Goal: Task Accomplishment & Management: Manage account settings

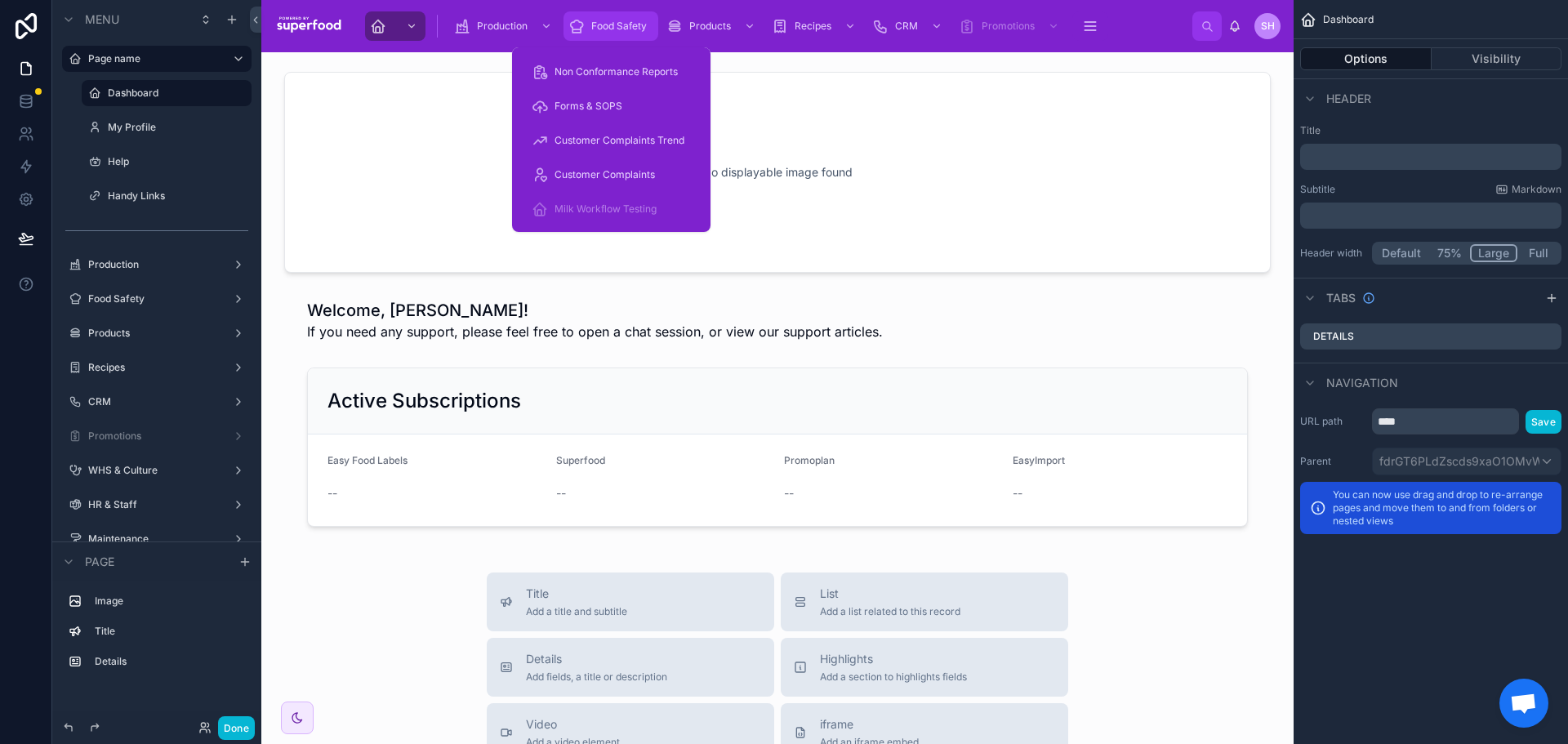
click at [611, 18] on div "Food Safety" at bounding box center [611, 26] width 85 height 26
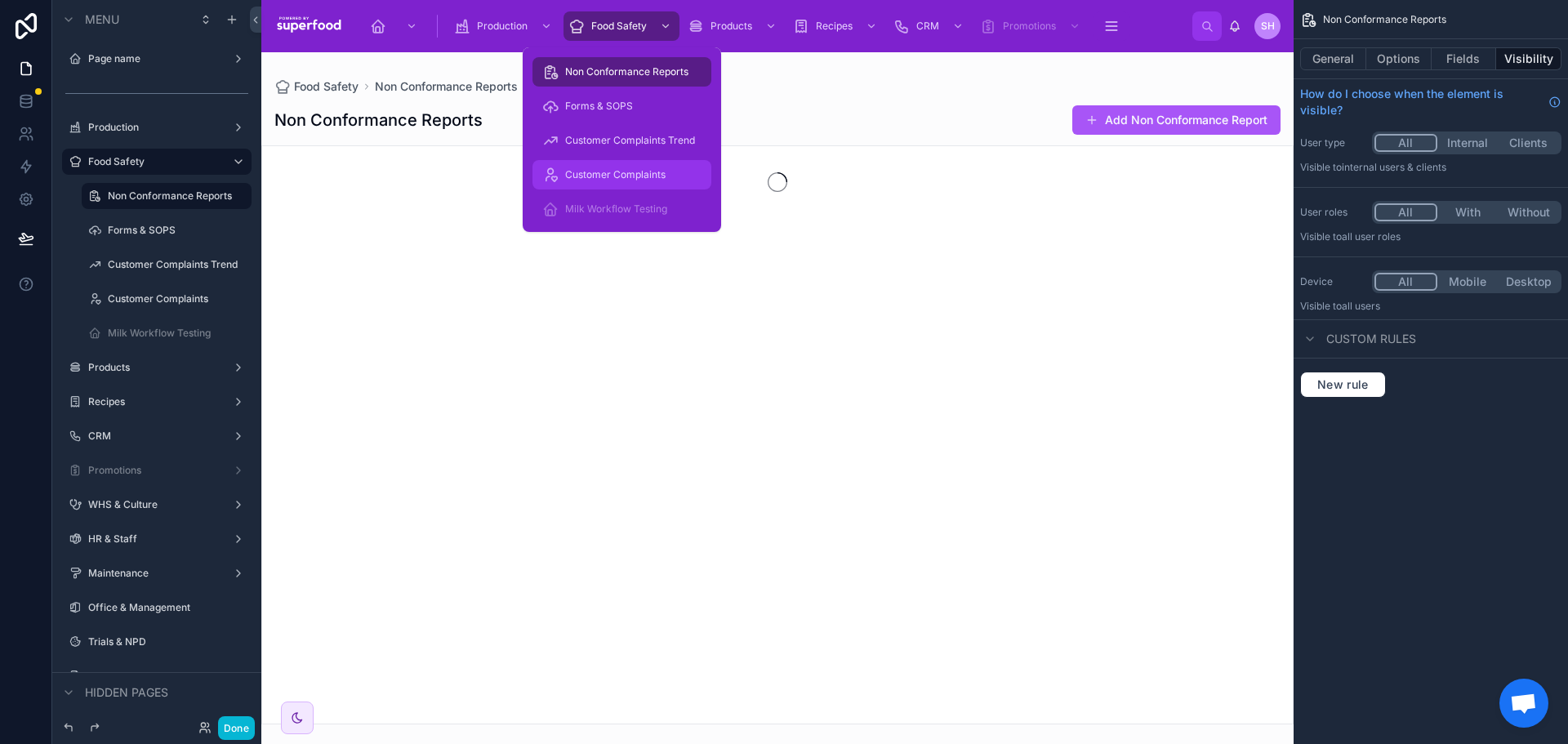
click at [600, 172] on span "Customer Complaints" at bounding box center [615, 175] width 101 height 13
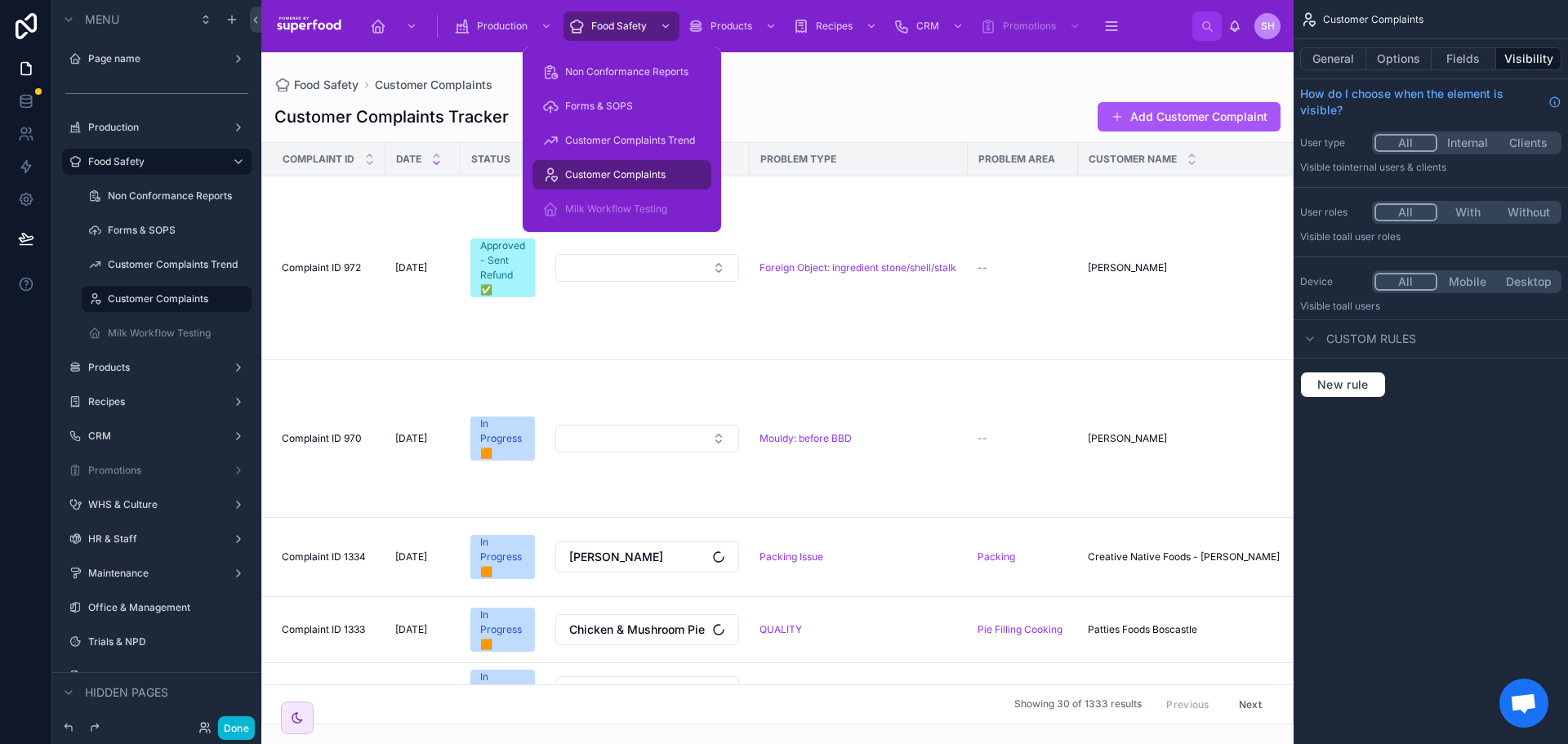
click at [1176, 127] on div at bounding box center [778, 398] width 1033 height 691
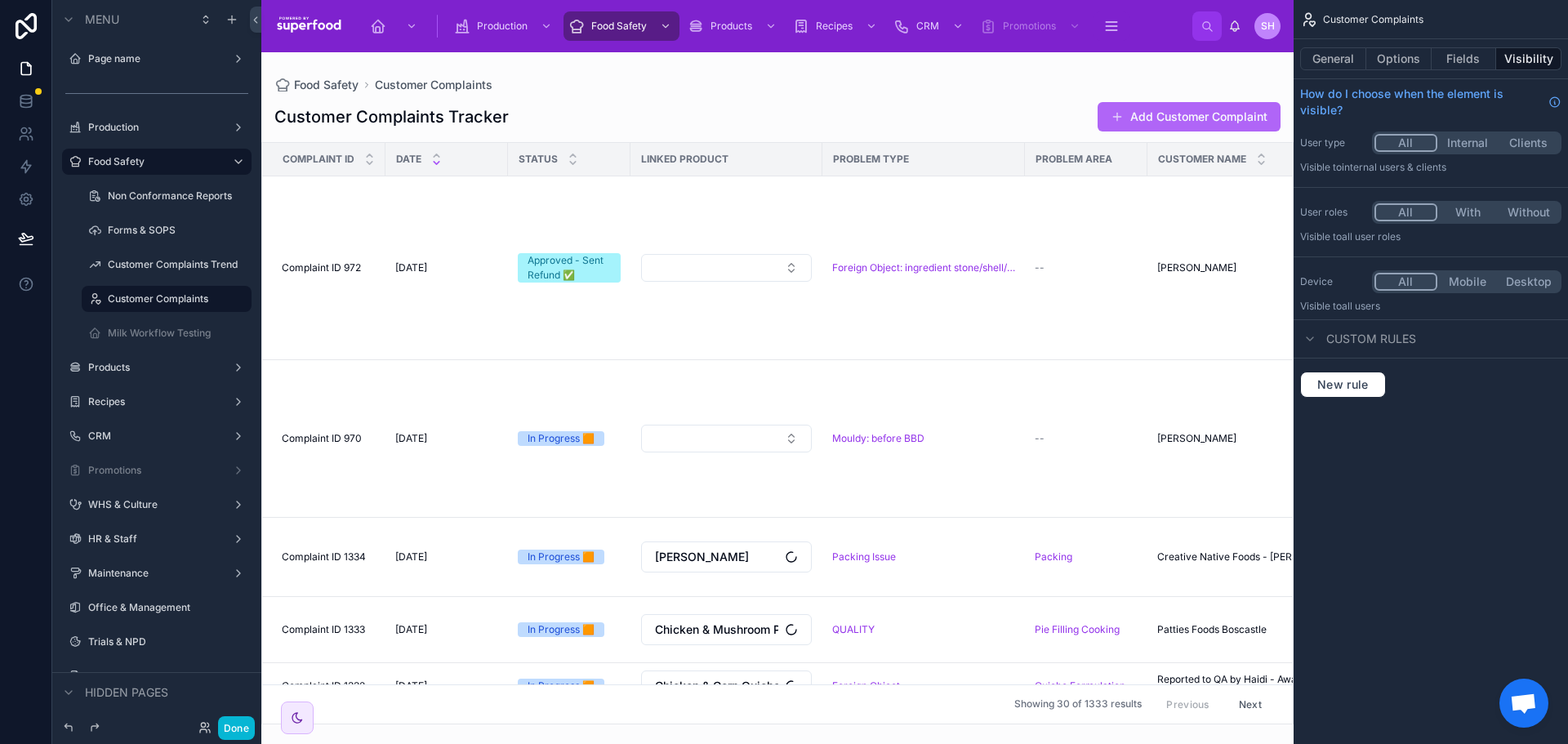
click at [1181, 120] on button "Add Customer Complaint" at bounding box center [1190, 116] width 183 height 30
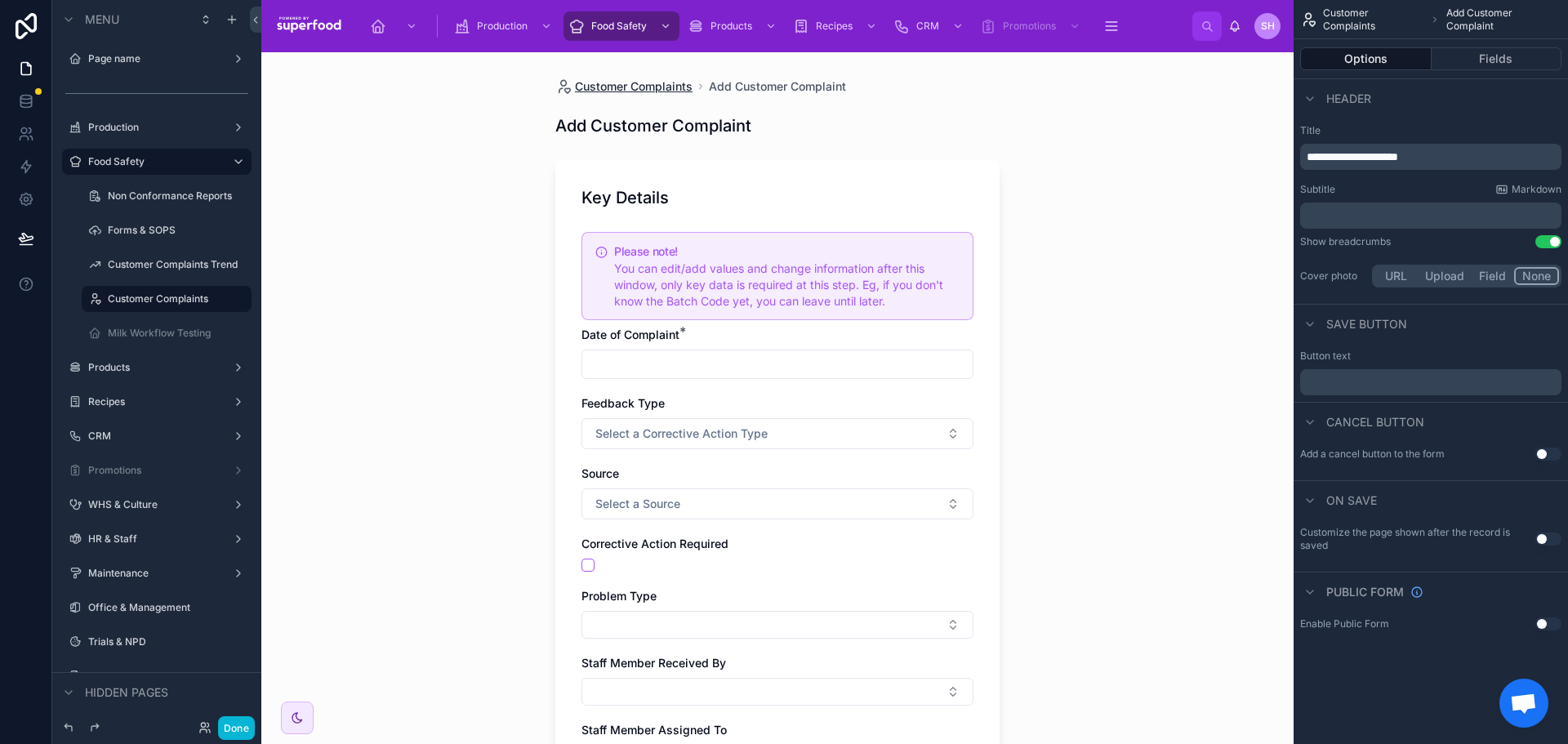
click at [658, 87] on span "Customer Complaints" at bounding box center [633, 87] width 117 height 17
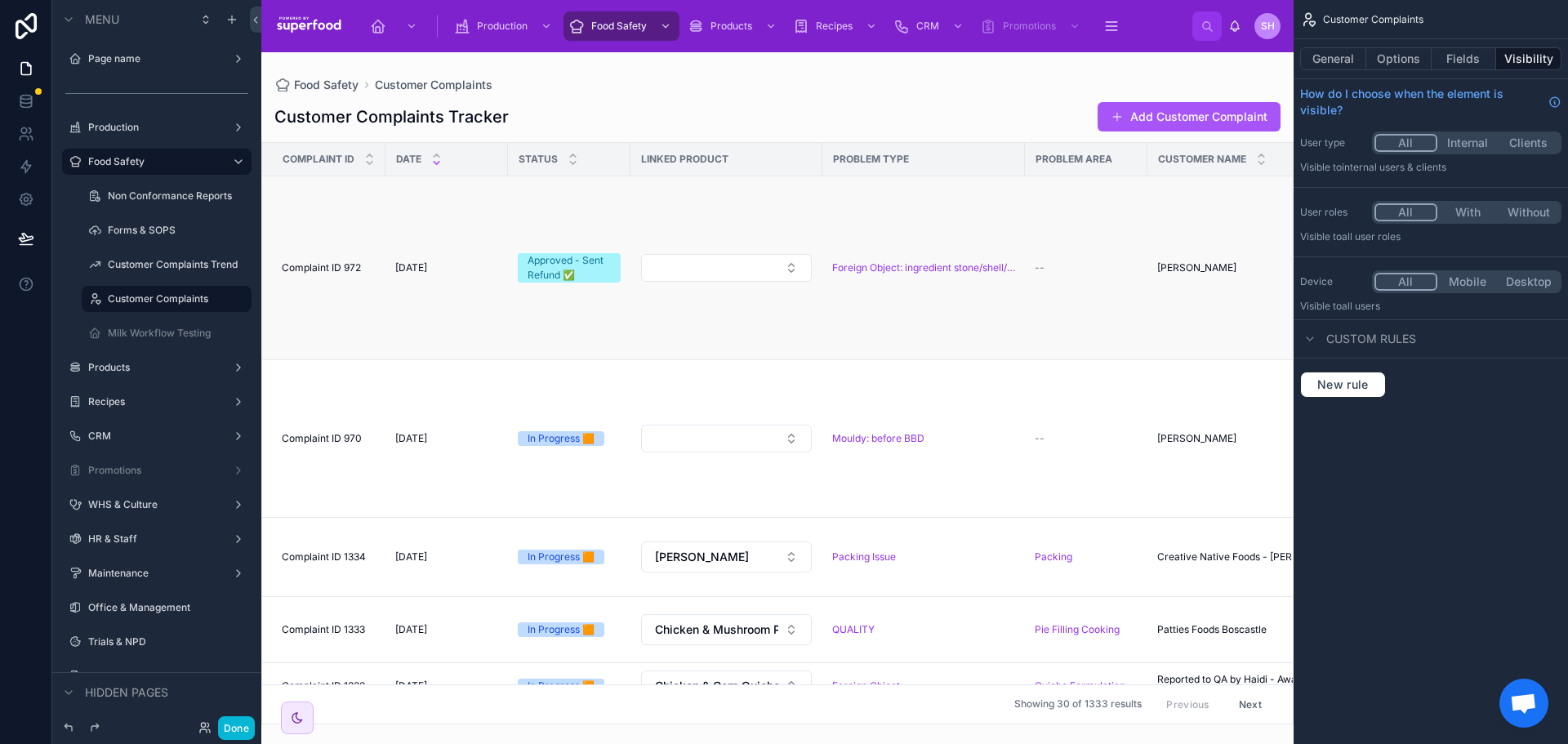
click at [392, 299] on td "[DATE] [DATE]" at bounding box center [447, 268] width 123 height 184
click at [384, 299] on td "Complaint ID 972 Complaint ID 972" at bounding box center [324, 268] width 123 height 184
click at [388, 256] on td "[DATE] [DATE]" at bounding box center [447, 268] width 123 height 184
click at [399, 270] on span "[DATE]" at bounding box center [411, 268] width 31 height 13
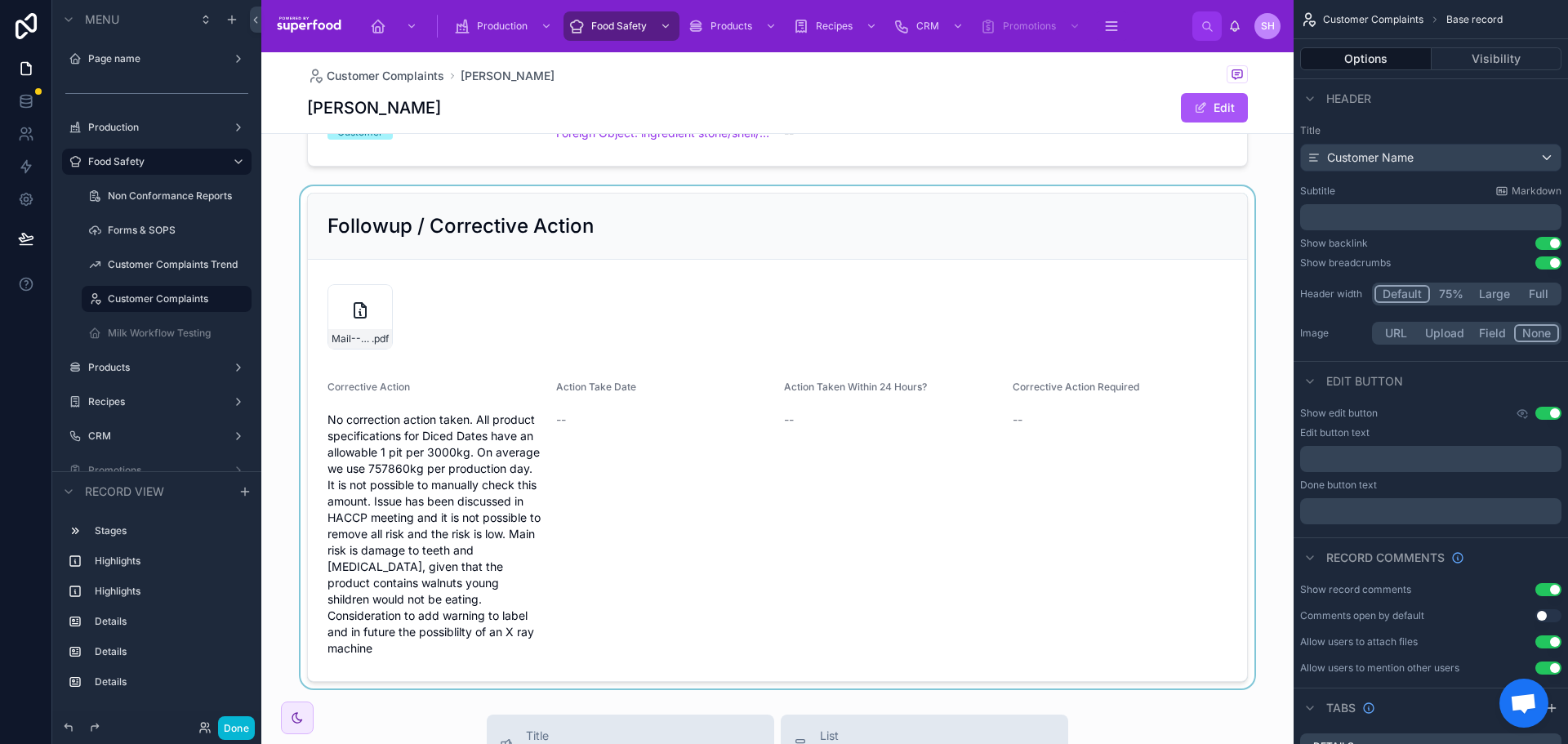
scroll to position [817, 0]
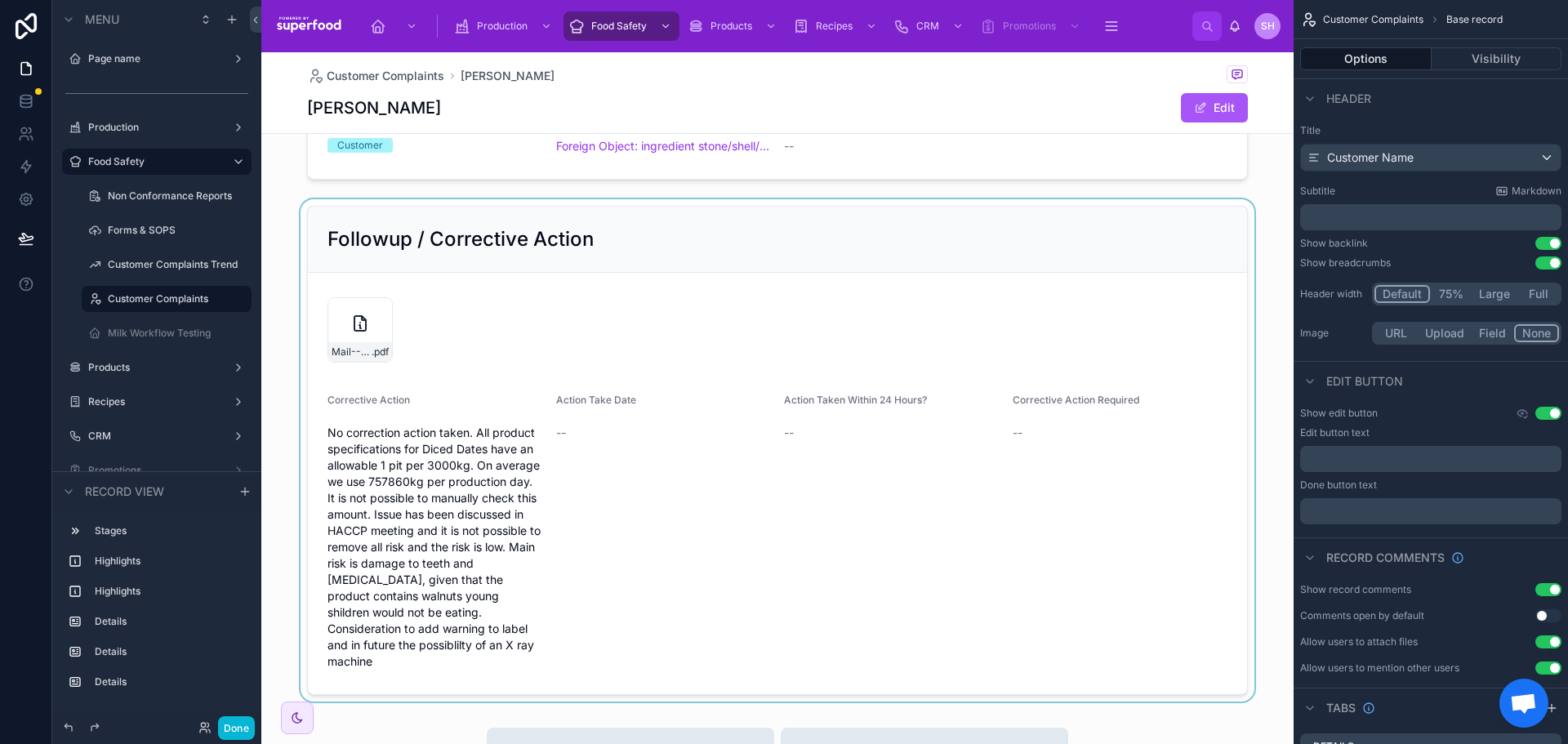
click at [654, 371] on div at bounding box center [778, 450] width 1033 height 502
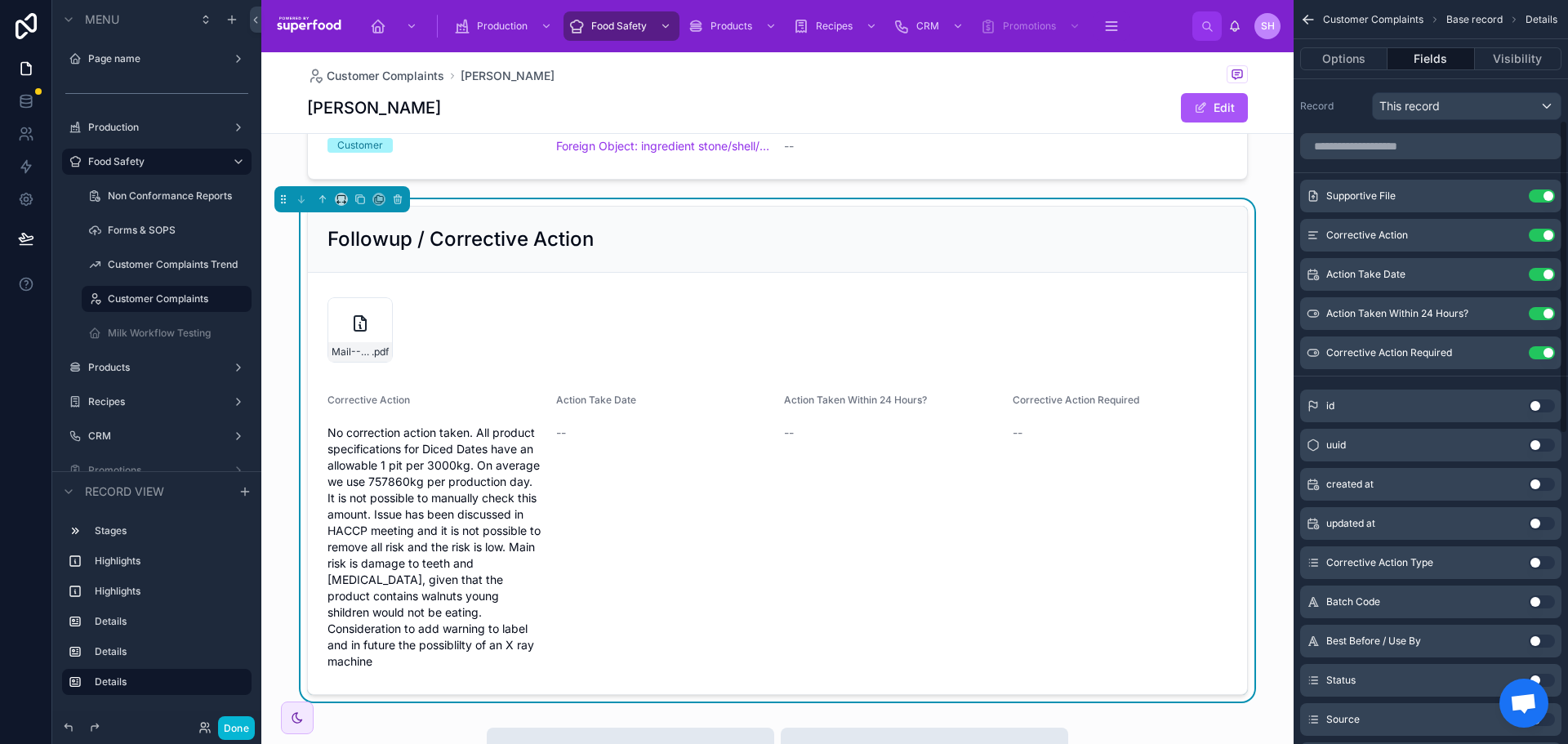
scroll to position [1018, 0]
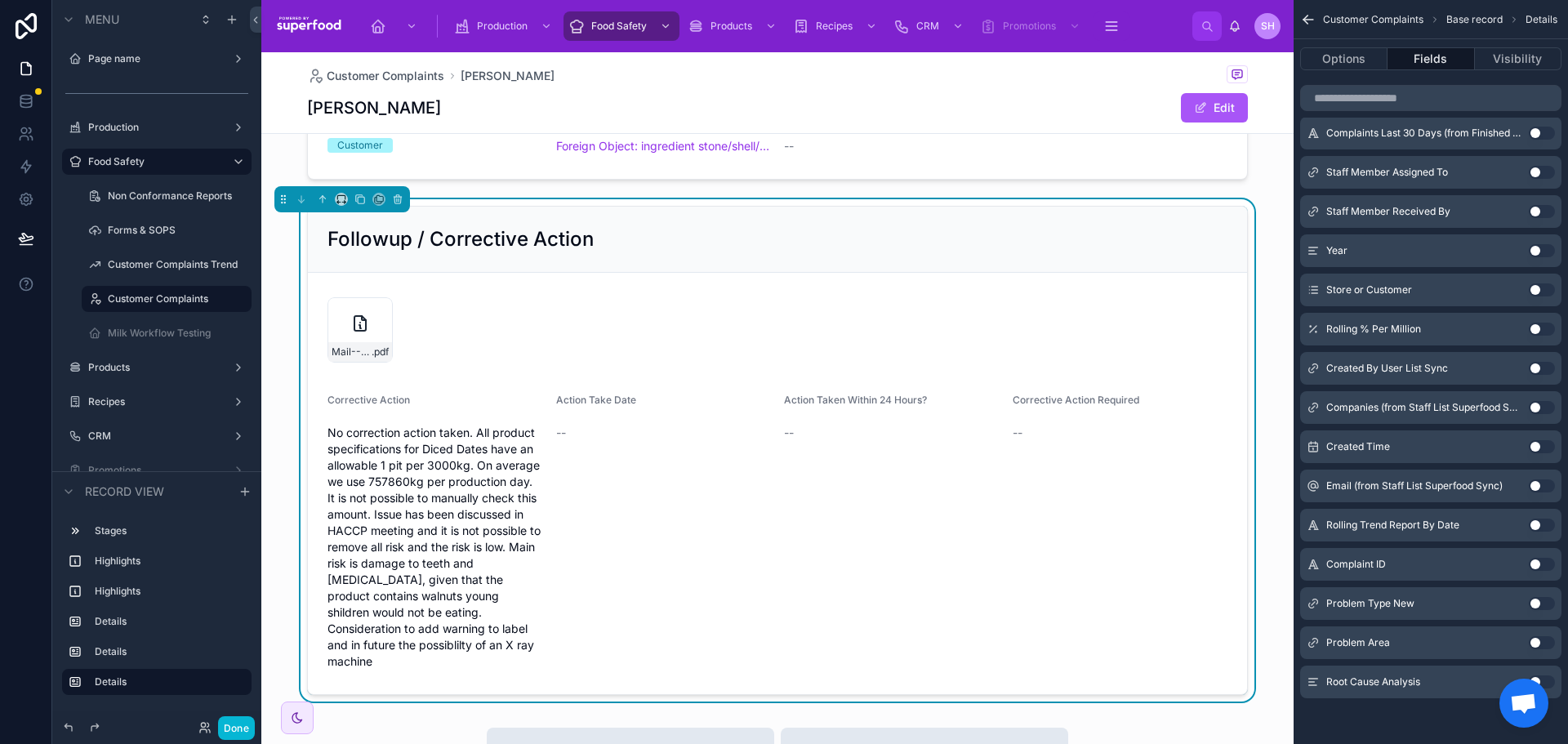
click at [1544, 677] on button "Use setting" at bounding box center [1542, 682] width 26 height 13
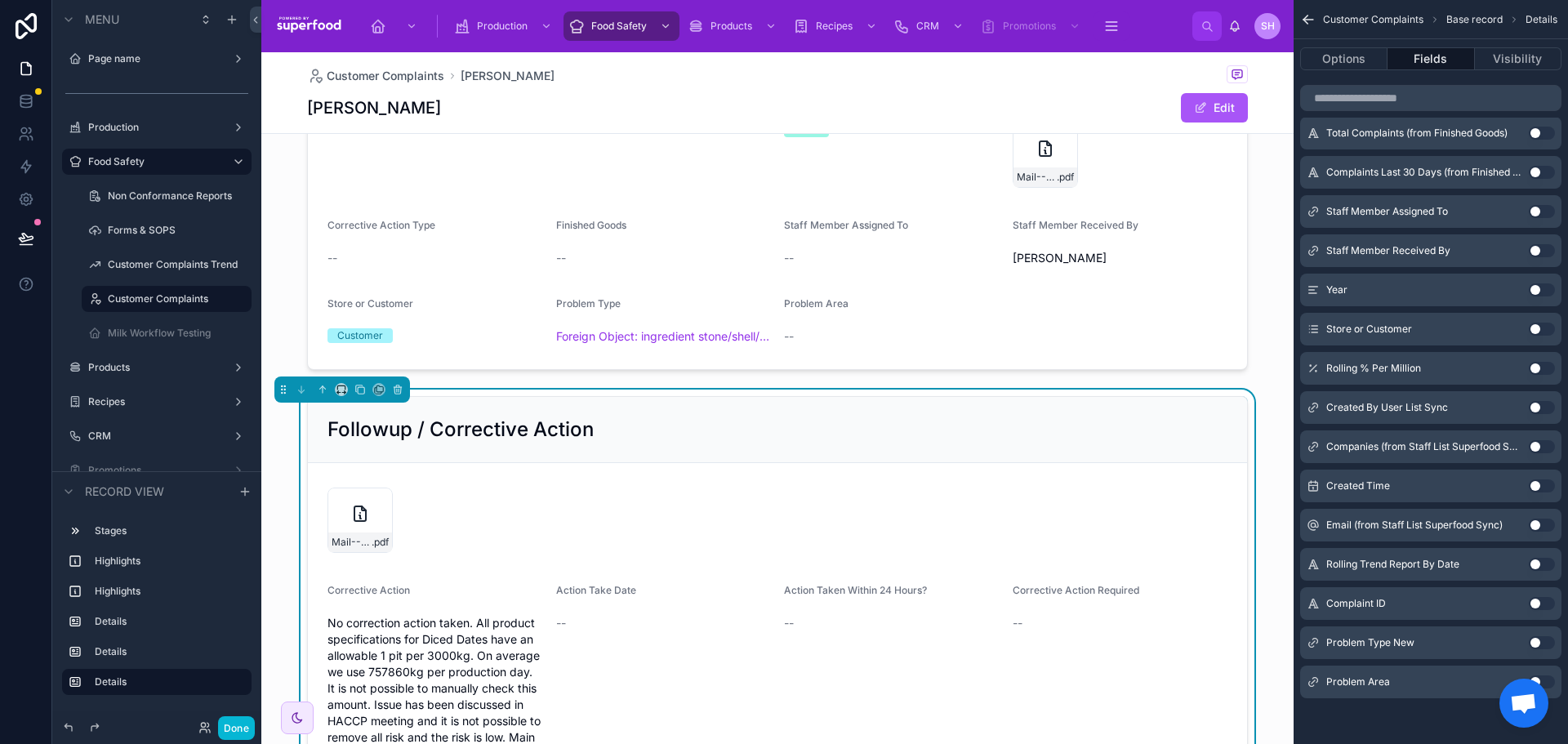
scroll to position [817, 0]
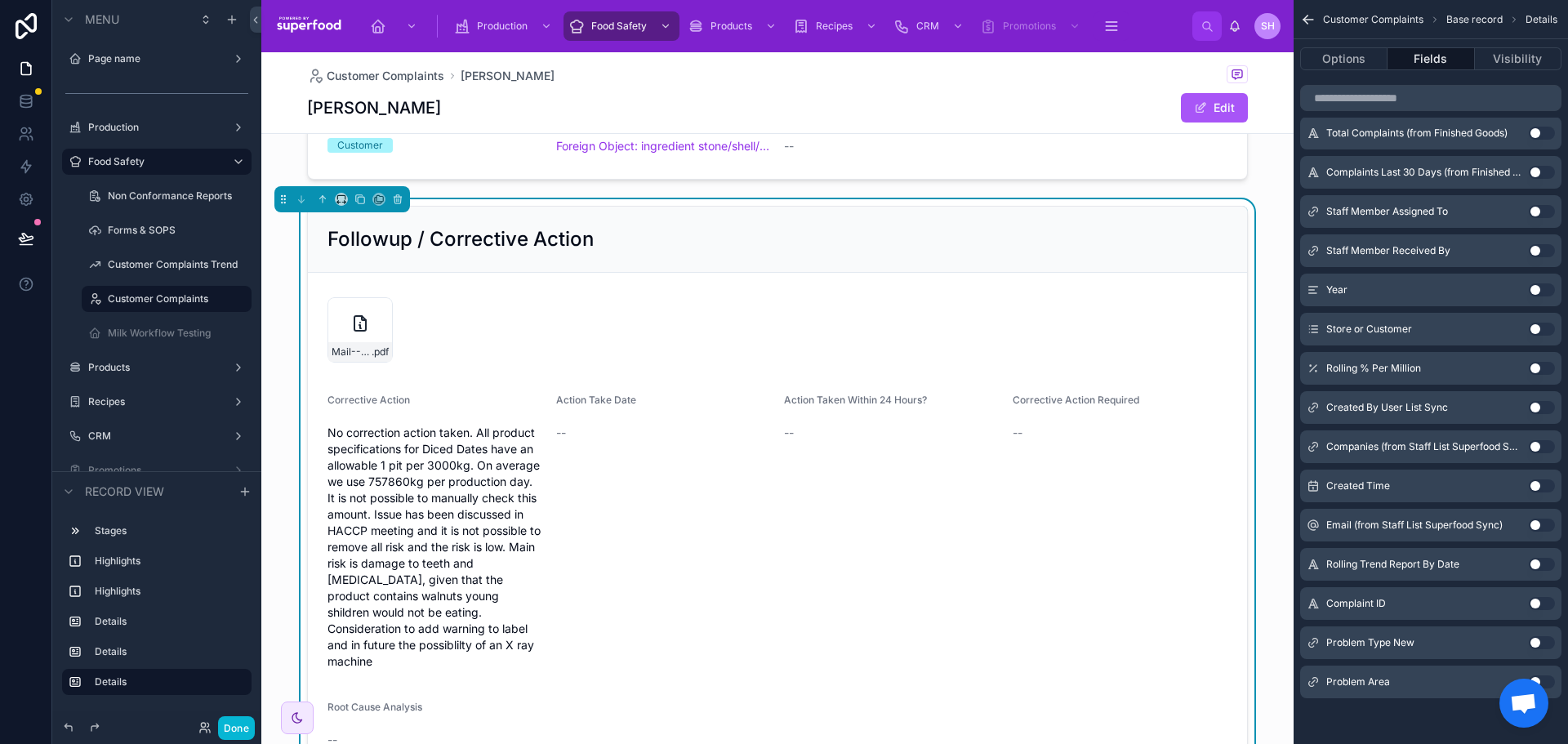
click at [914, 402] on form "Mail---[PERSON_NAME]---Outlook---[PERSON_NAME] .pdf Corrective Action No correc…" at bounding box center [778, 522] width 939 height 500
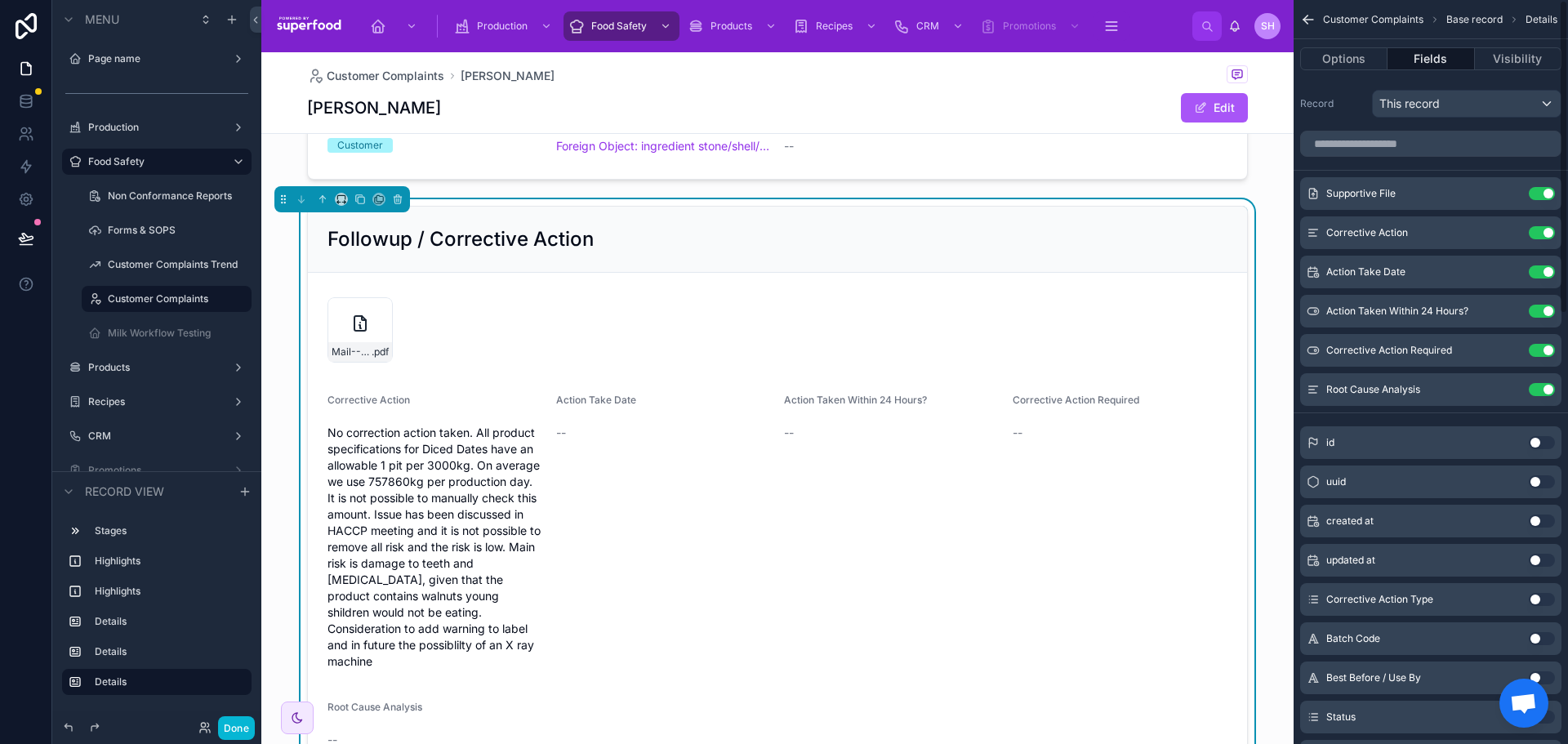
scroll to position [0, 0]
click at [1512, 192] on icon "scrollable content" at bounding box center [1510, 196] width 13 height 13
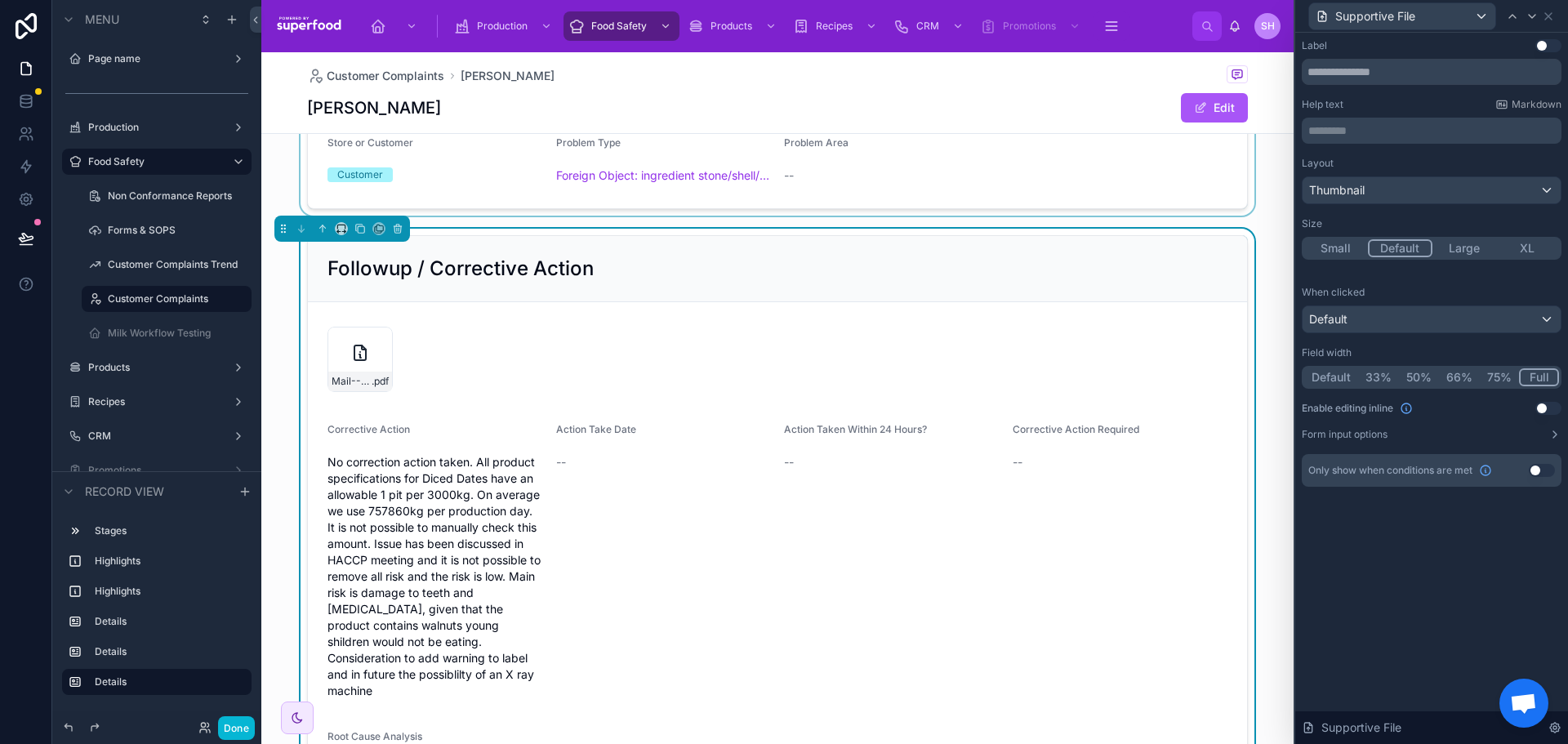
scroll to position [817, 0]
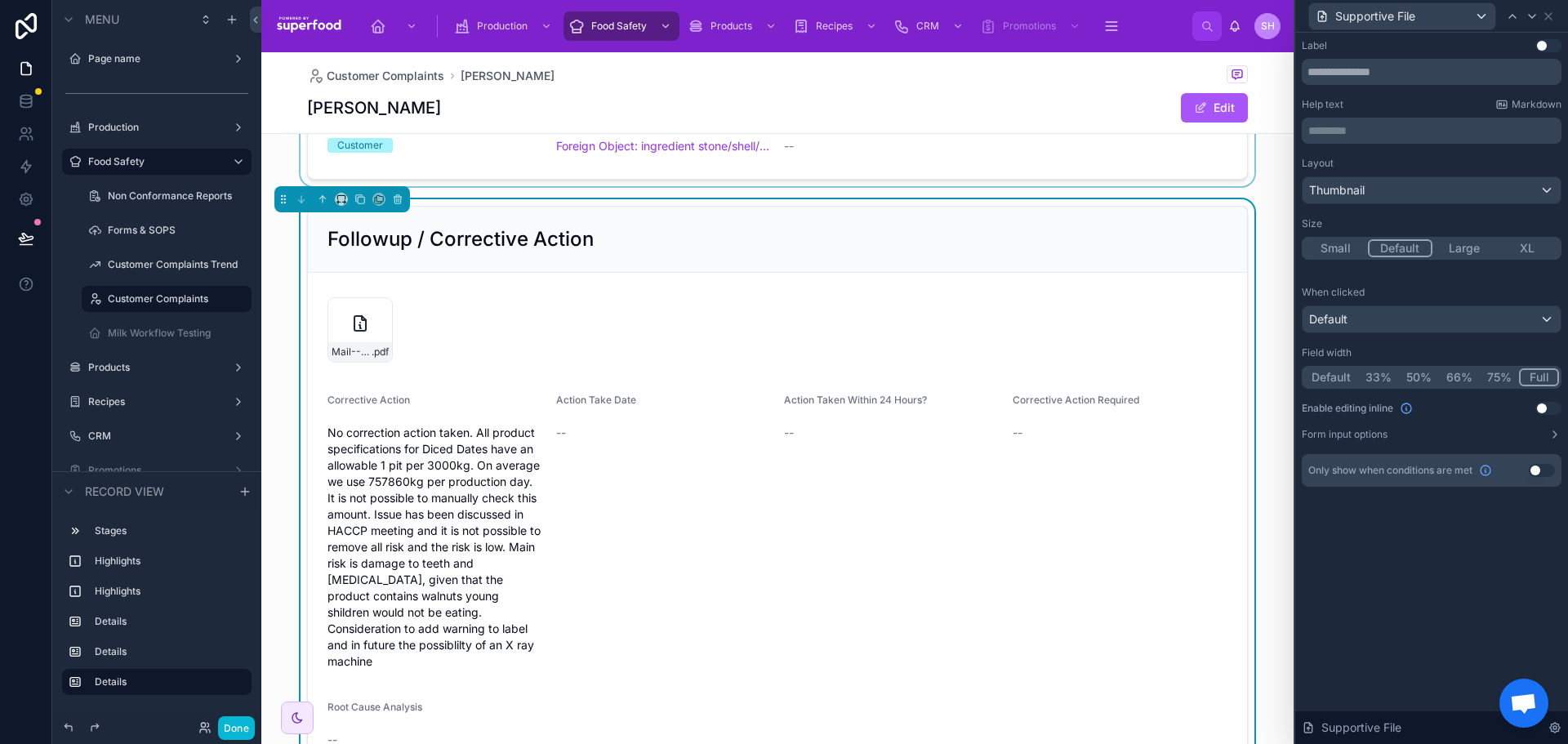
click at [769, 348] on div "Mail---[PERSON_NAME]---Outlook---[PERSON_NAME] .pdf" at bounding box center [778, 330] width 900 height 66
click at [1546, 14] on icon at bounding box center [1549, 17] width 13 height 13
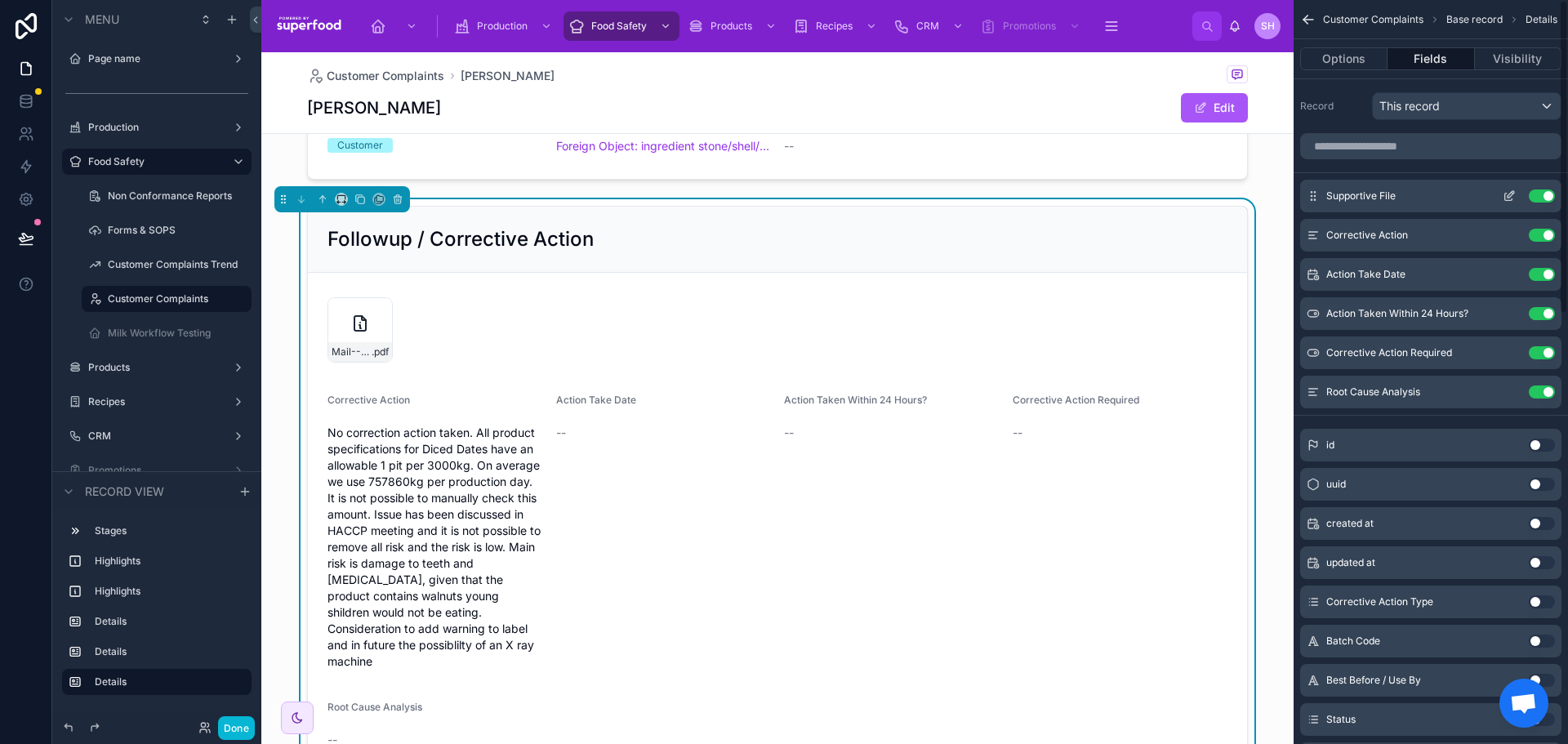
click at [1543, 200] on button "Use setting" at bounding box center [1542, 196] width 26 height 13
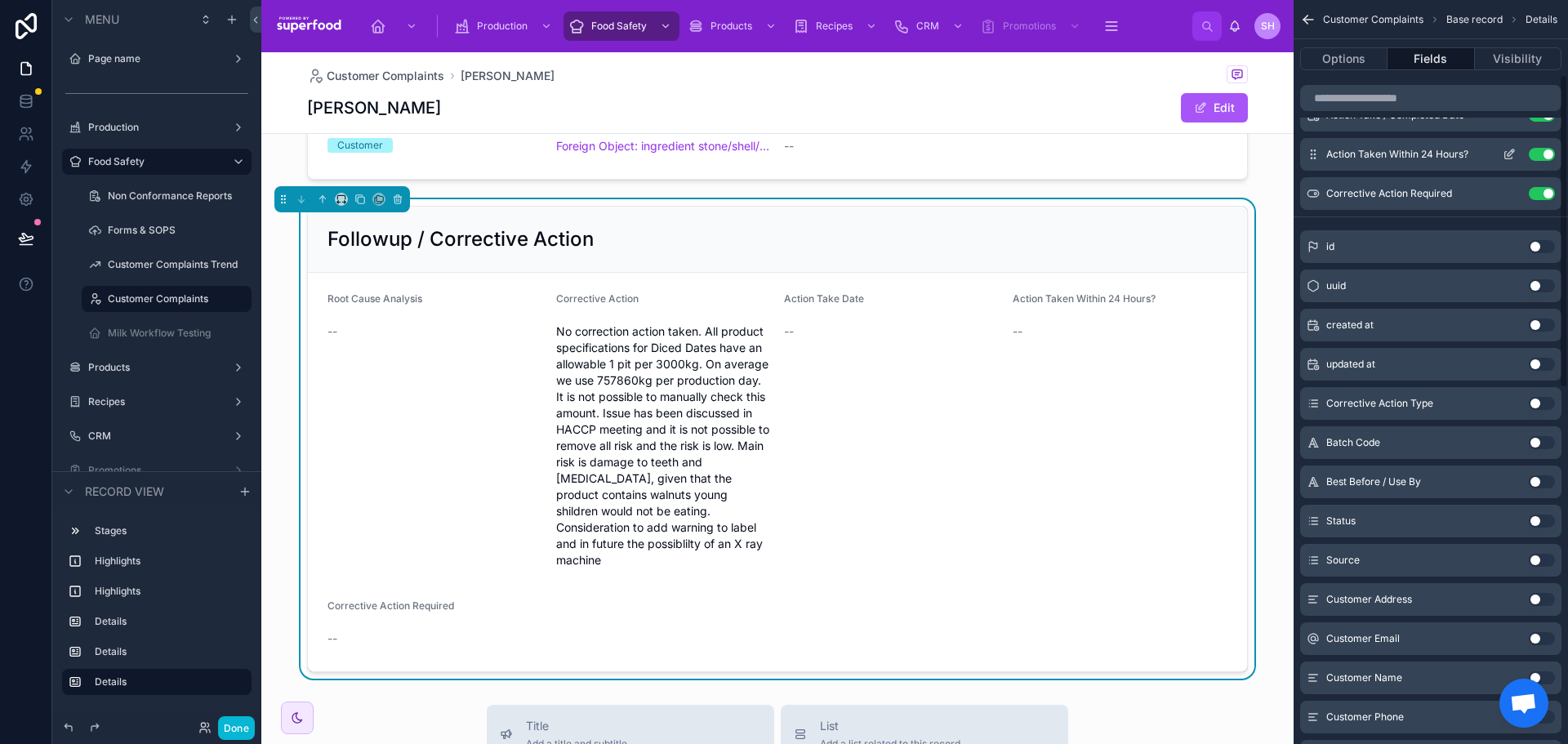
scroll to position [326, 0]
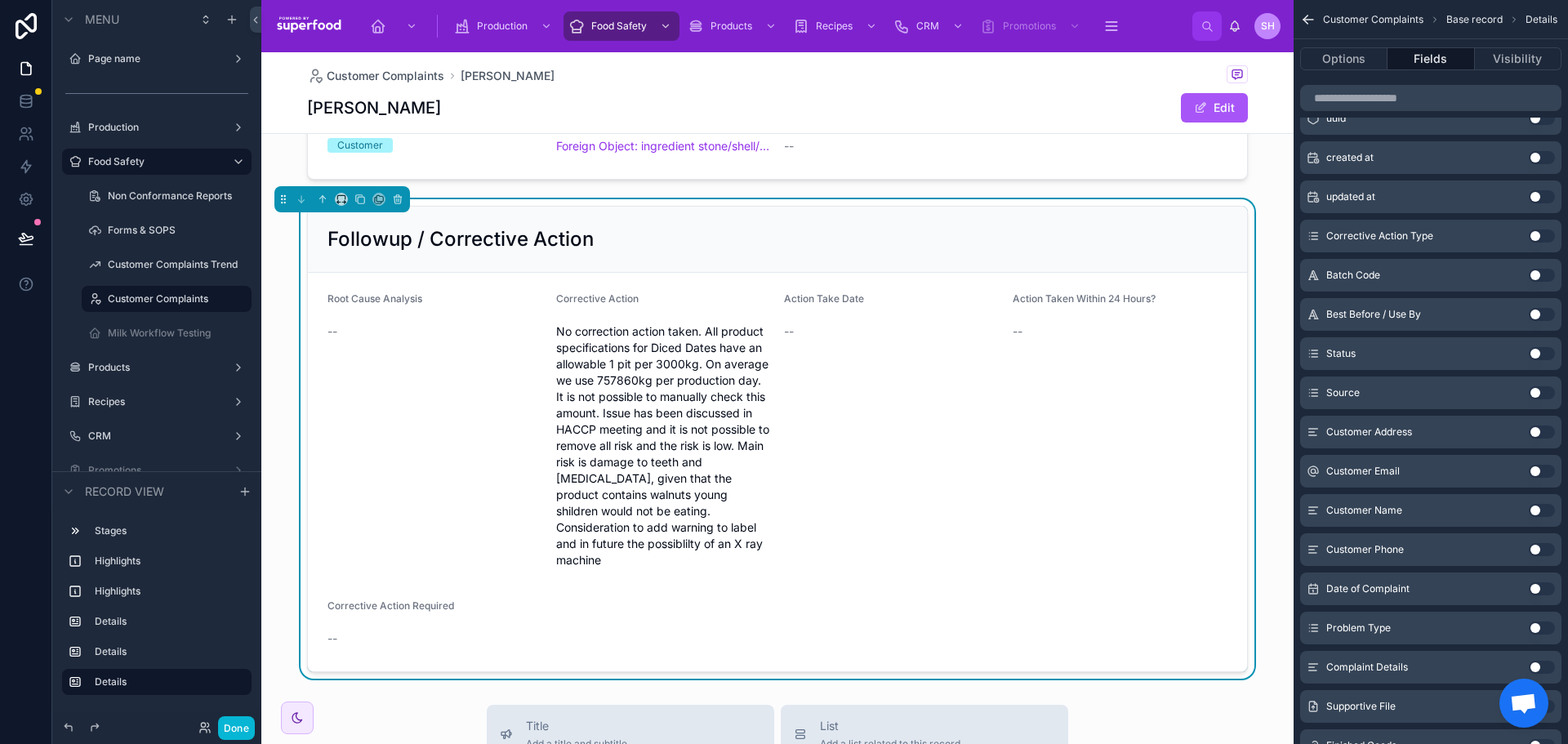
click at [1543, 231] on button "Use setting" at bounding box center [1542, 236] width 26 height 13
click at [807, 524] on div "Action Take Date --" at bounding box center [891, 433] width 215 height 281
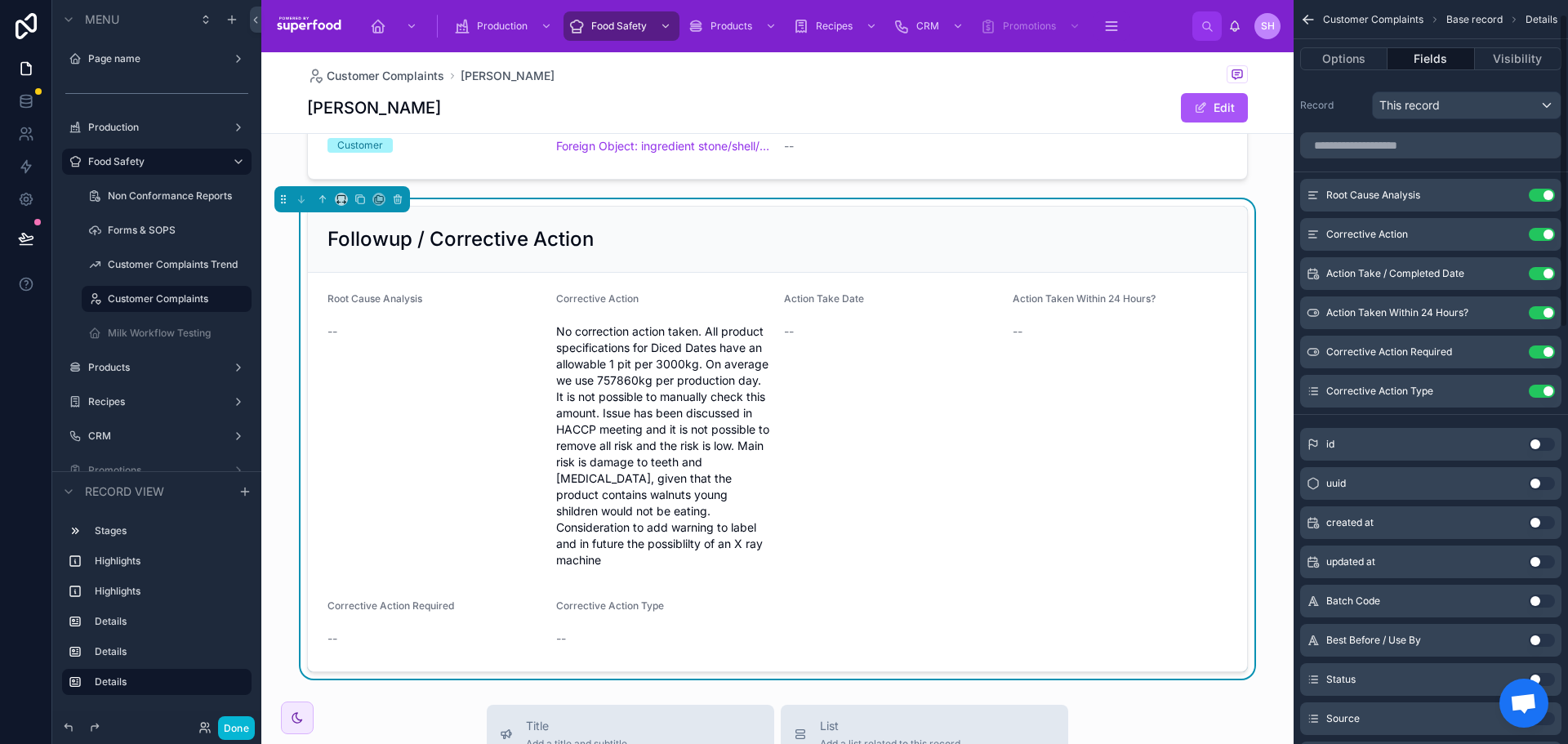
scroll to position [0, 0]
click at [1539, 390] on button "Use setting" at bounding box center [1542, 392] width 26 height 13
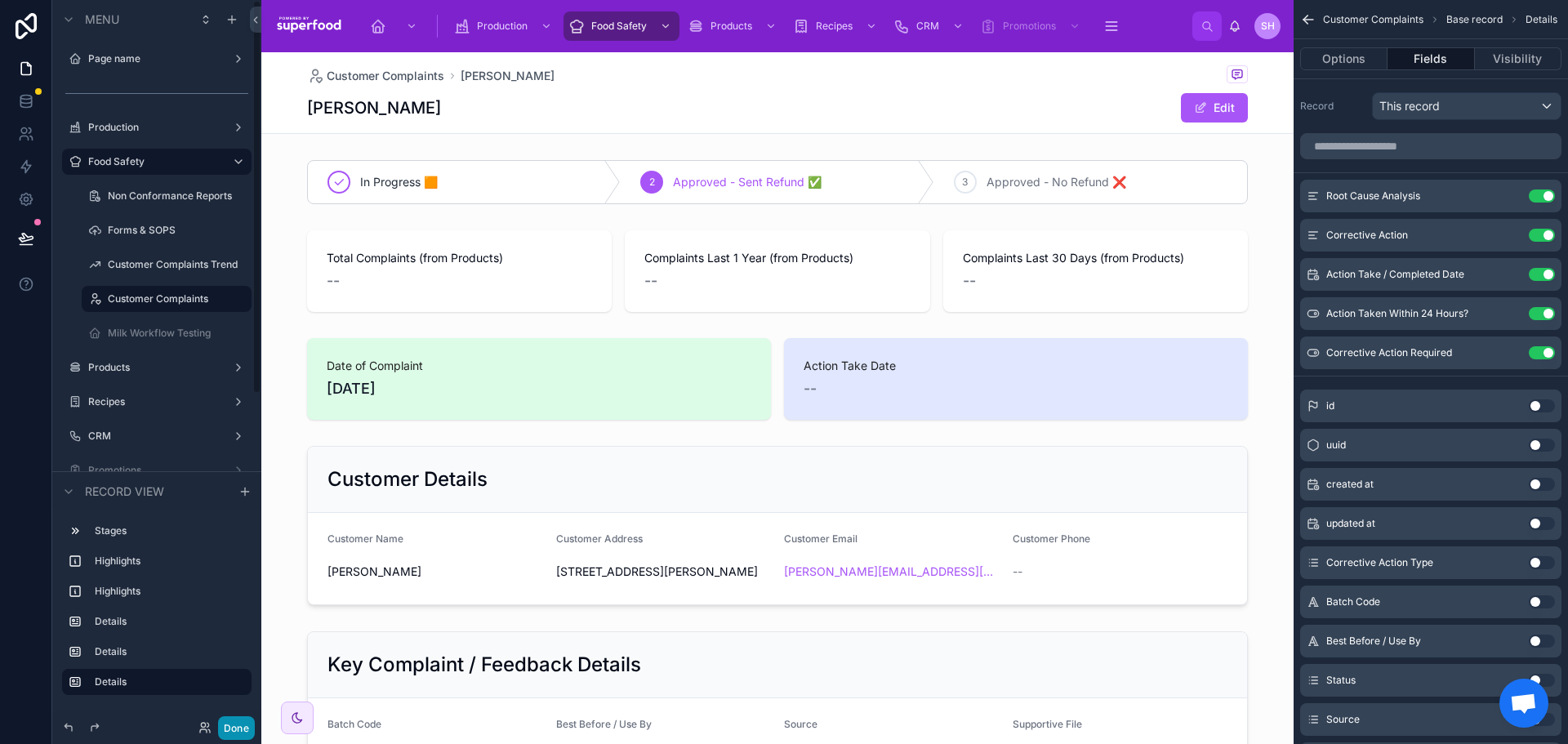
click at [244, 719] on button "Done" at bounding box center [237, 728] width 37 height 24
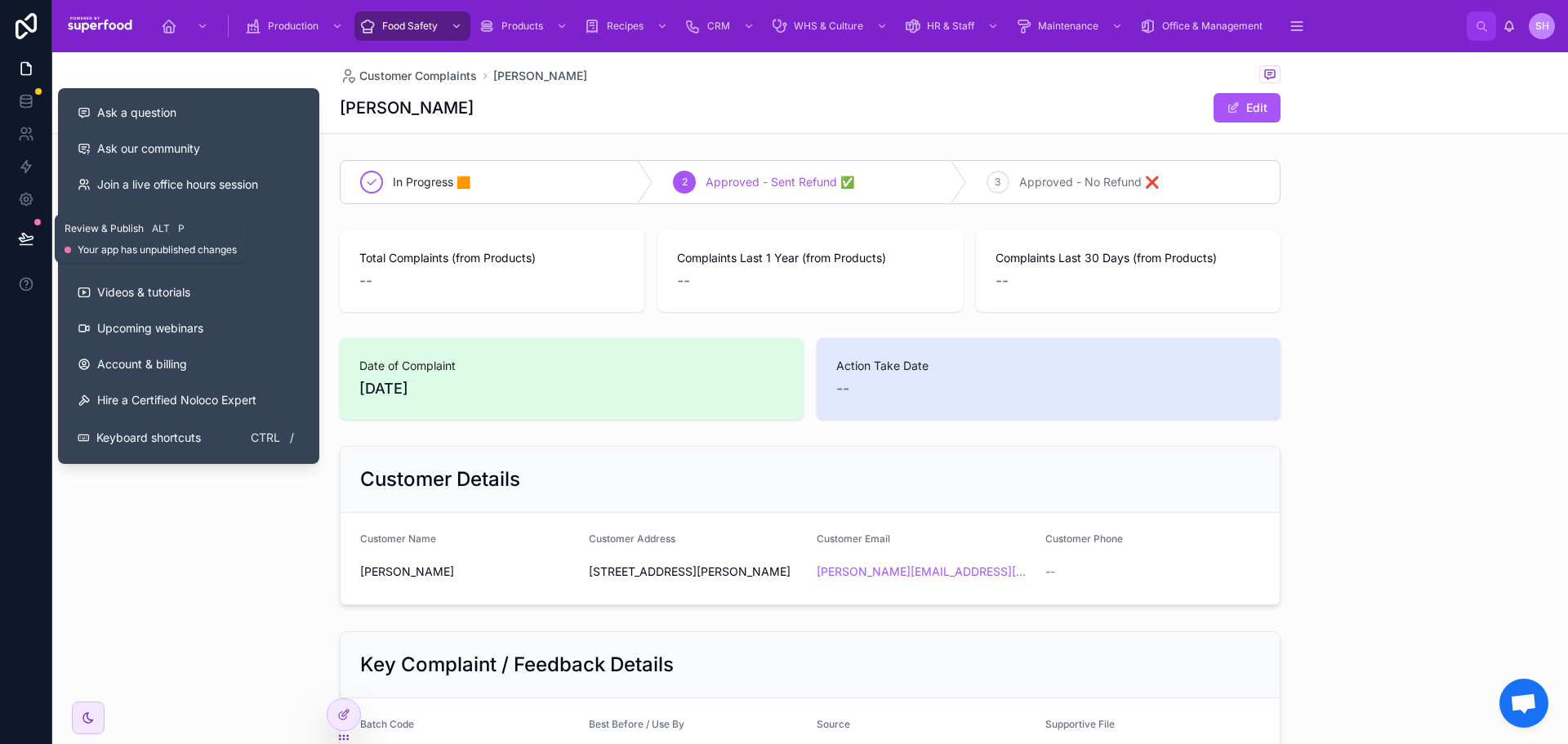
click at [27, 231] on icon at bounding box center [26, 238] width 17 height 17
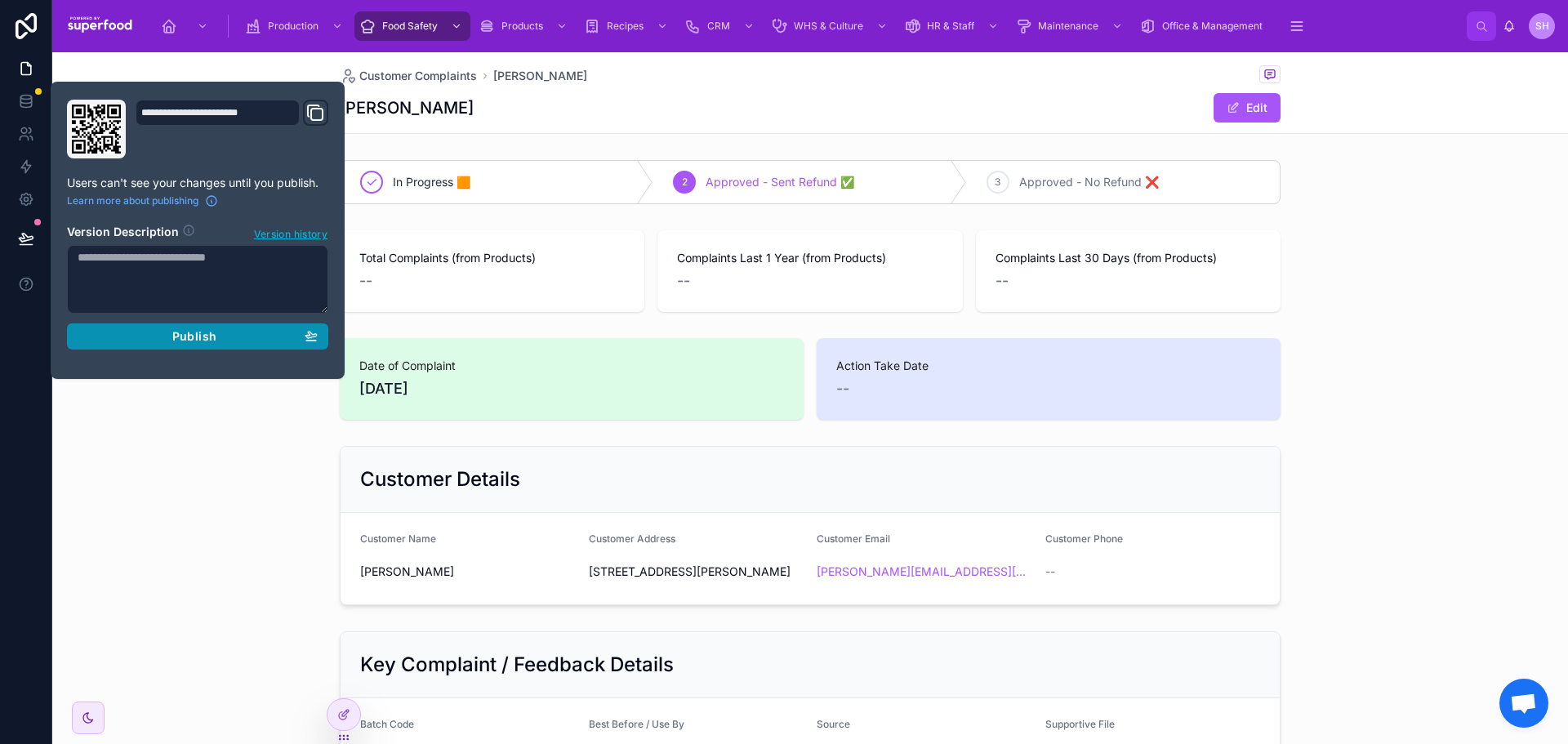
click at [148, 340] on div "Publish" at bounding box center [198, 336] width 240 height 15
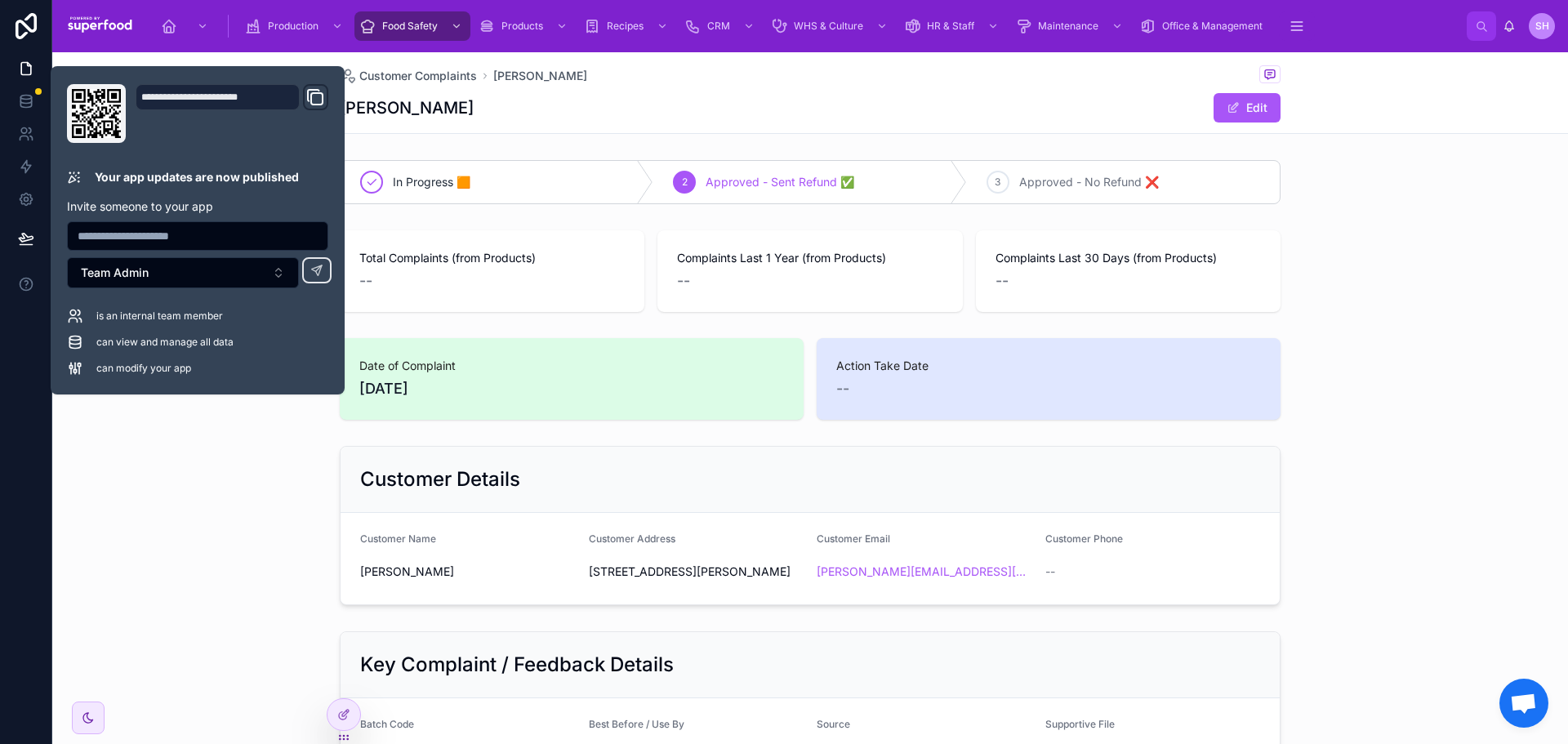
click at [179, 527] on div "Customer Details Customer Name [PERSON_NAME] Customer Address [STREET_ADDRESS][…" at bounding box center [811, 525] width 1516 height 172
